Goal: Find specific page/section: Find specific page/section

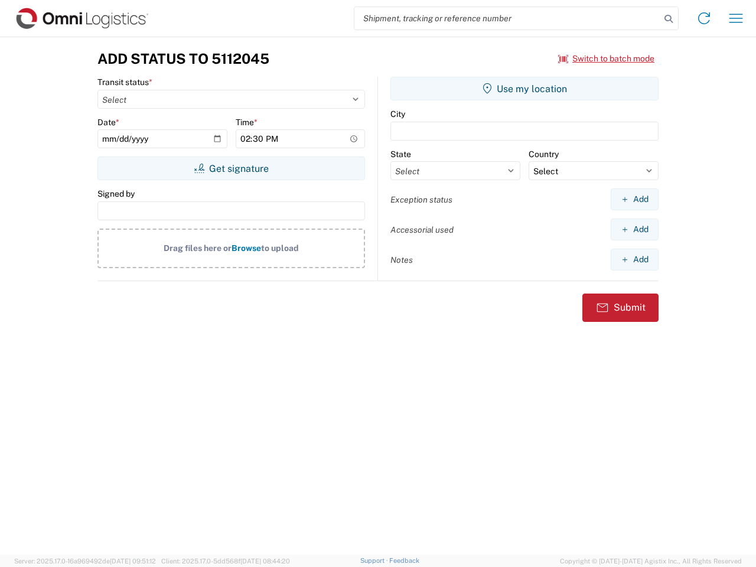
click at [508, 18] on input "search" at bounding box center [508, 18] width 306 height 22
click at [669, 19] on icon at bounding box center [669, 19] width 17 height 17
click at [704, 18] on icon at bounding box center [704, 18] width 19 height 19
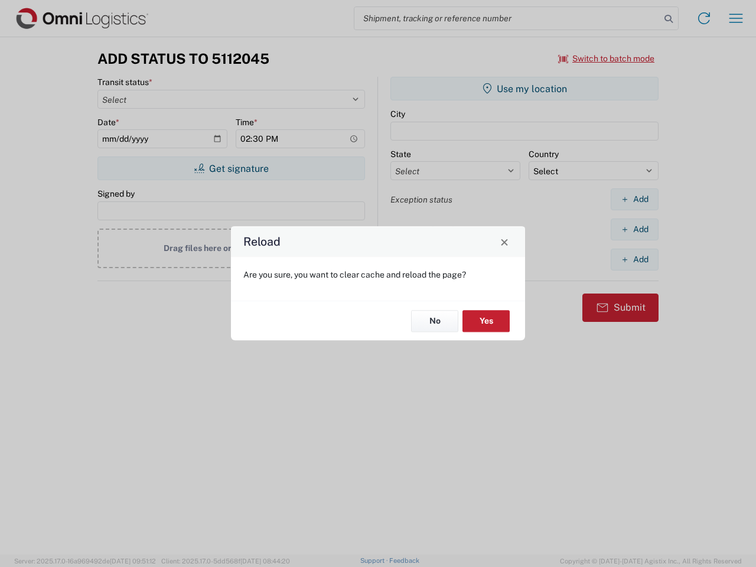
click at [736, 18] on div "Reload Are you sure, you want to clear cache and reload the page? No Yes" at bounding box center [378, 283] width 756 height 567
click at [607, 59] on div "Reload Are you sure, you want to clear cache and reload the page? No Yes" at bounding box center [378, 283] width 756 height 567
click at [231, 168] on div "Reload Are you sure, you want to clear cache and reload the page? No Yes" at bounding box center [378, 283] width 756 height 567
click at [525, 89] on div "Reload Are you sure, you want to clear cache and reload the page? No Yes" at bounding box center [378, 283] width 756 height 567
click at [635, 199] on div "Reload Are you sure, you want to clear cache and reload the page? No Yes" at bounding box center [378, 283] width 756 height 567
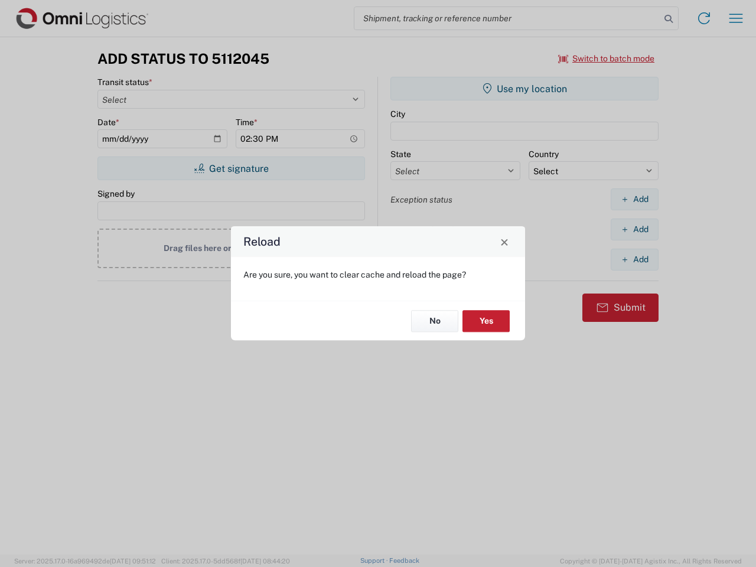
click at [635, 229] on div "Reload Are you sure, you want to clear cache and reload the page? No Yes" at bounding box center [378, 283] width 756 height 567
click at [635, 259] on div "Reload Are you sure, you want to clear cache and reload the page? No Yes" at bounding box center [378, 283] width 756 height 567
